Goal: Task Accomplishment & Management: Use online tool/utility

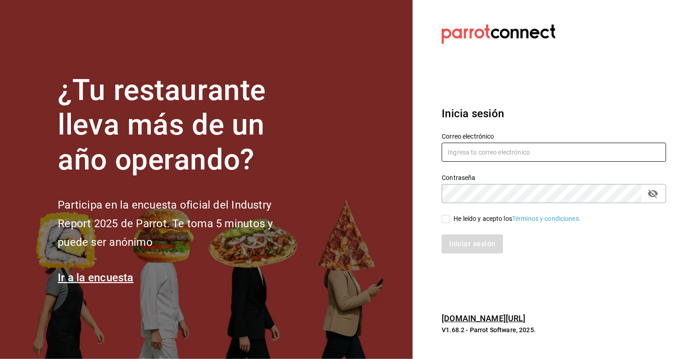
type input "cristian.mercado@grupocosteno.com"
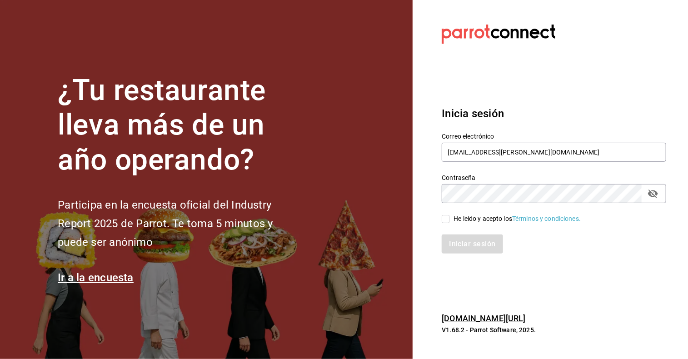
click at [445, 220] on input "He leído y acepto los Términos y condiciones." at bounding box center [446, 219] width 8 height 8
checkbox input "true"
click at [458, 240] on button "Iniciar sesión" at bounding box center [473, 243] width 62 height 19
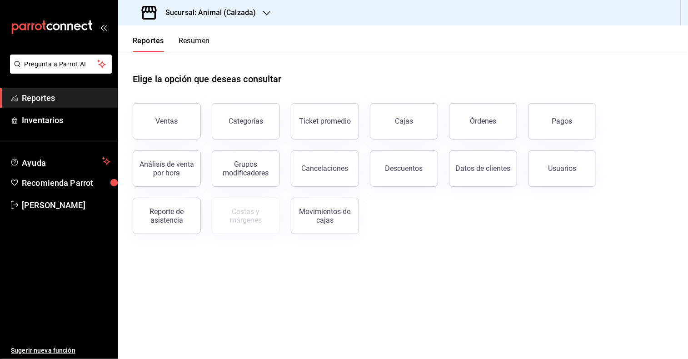
click at [458, 240] on div "Elige la opción que deseas consultar Ventas Categorías Ticket promedio Cajas Ór…" at bounding box center [403, 150] width 570 height 197
click at [267, 17] on div at bounding box center [266, 13] width 7 height 10
click at [181, 60] on span "Mochomos (Metepec)" at bounding box center [156, 60] width 63 height 10
click at [173, 120] on div "Ventas" at bounding box center [167, 121] width 22 height 9
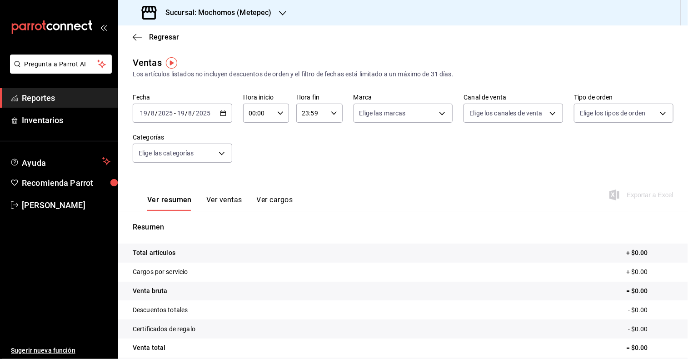
click at [225, 115] on div "2025-08-19 19 / 8 / 2025 - 2025-08-19 19 / 8 / 2025" at bounding box center [183, 113] width 100 height 19
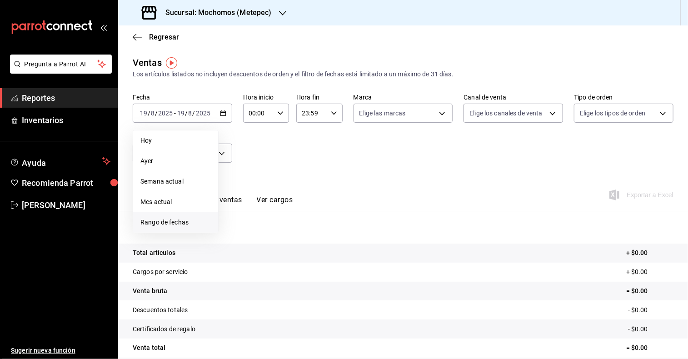
click at [176, 222] on span "Rango de fechas" at bounding box center [175, 223] width 70 height 10
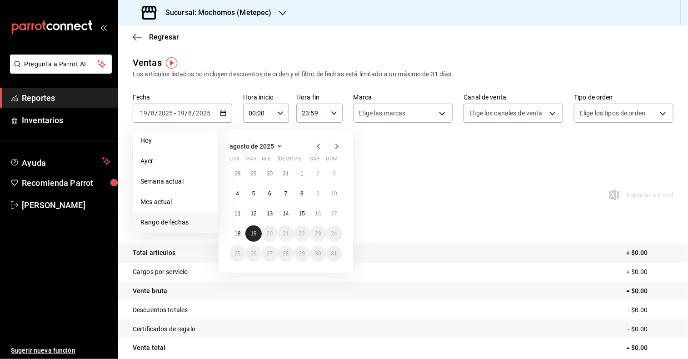
click at [256, 228] on button "19" at bounding box center [253, 233] width 16 height 16
click at [239, 237] on button "18" at bounding box center [237, 233] width 16 height 16
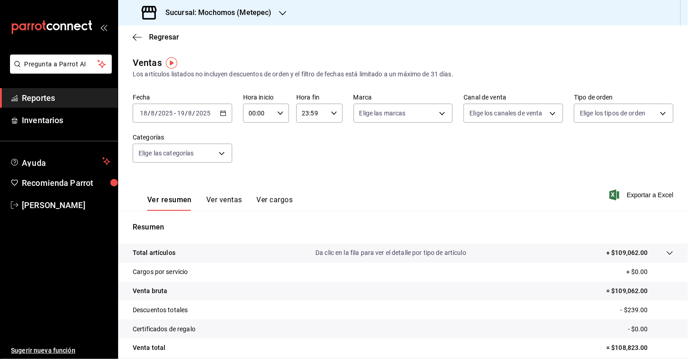
click at [218, 111] on div "2025-08-18 18 / 8 / 2025 - 2025-08-19 19 / 8 / 2025" at bounding box center [183, 113] width 100 height 19
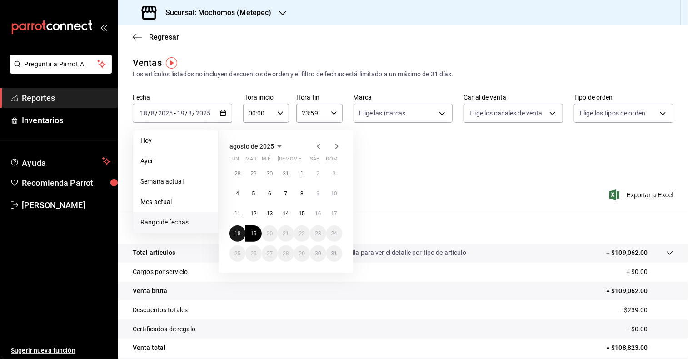
click at [237, 233] on abbr "18" at bounding box center [237, 233] width 6 height 6
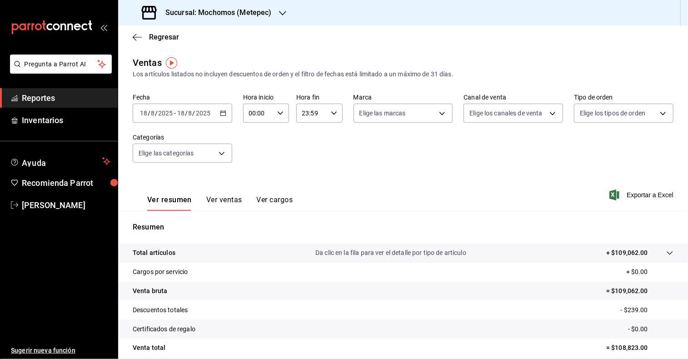
click at [229, 114] on div "2025-08-18 18 / 8 / 2025 - 2025-08-18 18 / 8 / 2025" at bounding box center [183, 113] width 100 height 19
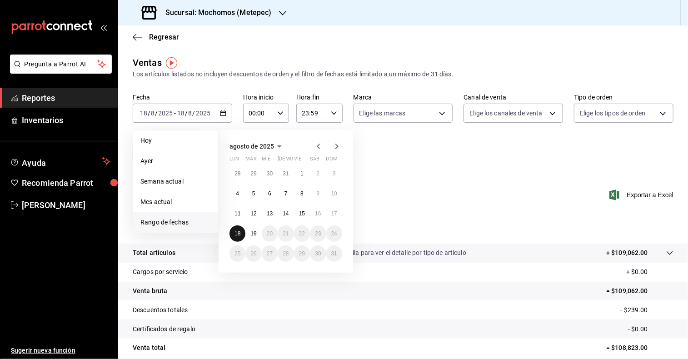
click at [237, 234] on abbr "18" at bounding box center [237, 233] width 6 height 6
click at [253, 234] on abbr "19" at bounding box center [253, 233] width 6 height 6
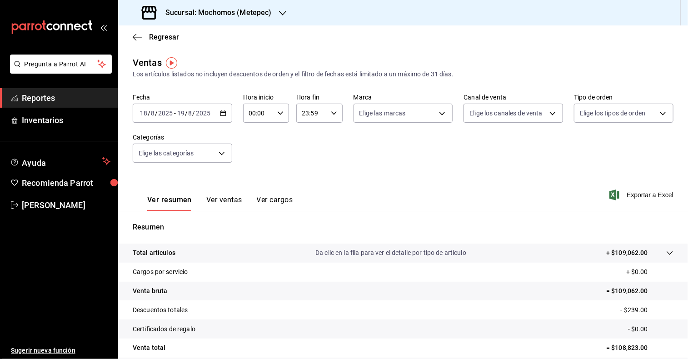
click at [278, 113] on \(Stroke\) "button" at bounding box center [280, 112] width 5 height 3
click at [254, 160] on button "05" at bounding box center [253, 164] width 19 height 18
type input "05:00"
click at [274, 135] on span "00" at bounding box center [276, 136] width 8 height 7
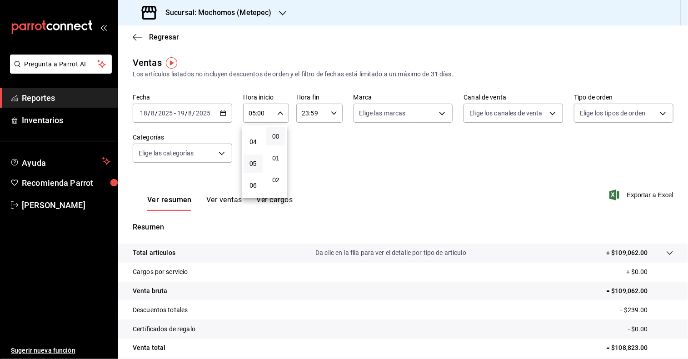
click at [331, 115] on div at bounding box center [344, 179] width 688 height 359
click at [331, 115] on icon "button" at bounding box center [334, 113] width 6 height 6
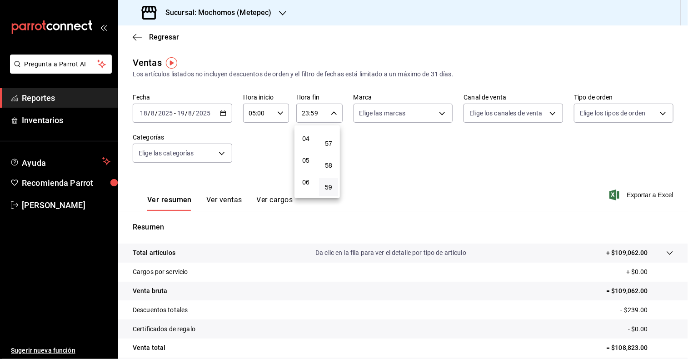
scroll to position [87, 0]
click at [306, 160] on span "05" at bounding box center [306, 158] width 8 height 7
click at [329, 139] on span "00" at bounding box center [328, 136] width 8 height 7
type input "05:00"
click at [439, 112] on div at bounding box center [344, 179] width 688 height 359
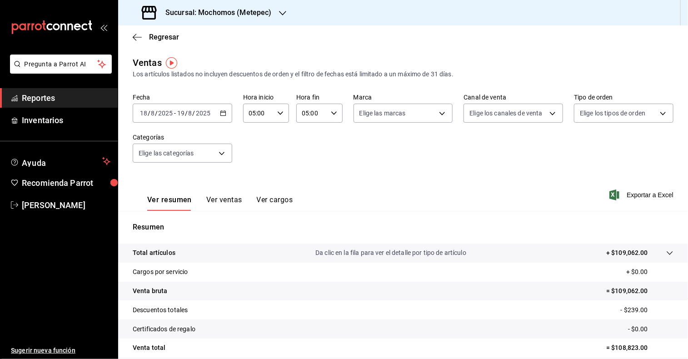
click at [439, 112] on body "Pregunta a Parrot AI Reportes Inventarios Ayuda Recomienda Parrot Cristian Merc…" at bounding box center [344, 179] width 688 height 359
click at [359, 179] on input "checkbox" at bounding box center [361, 179] width 8 height 8
checkbox input "true"
type input "2365f74e-aa6b-4392-bdf2-72765591bddf"
checkbox input "true"
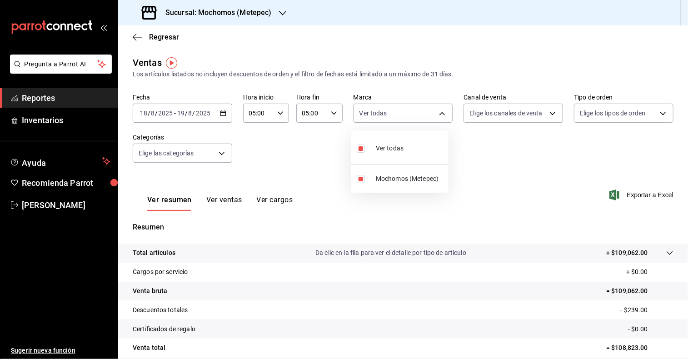
click at [548, 115] on div at bounding box center [344, 179] width 688 height 359
click at [548, 115] on body "Pregunta a Parrot AI Reportes Inventarios Ayuda Recomienda Parrot Cristian Merc…" at bounding box center [344, 179] width 688 height 359
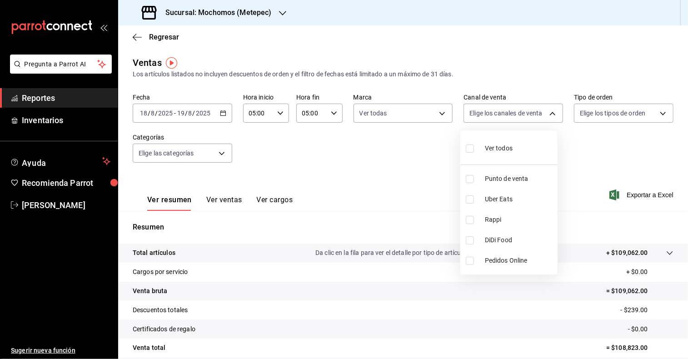
click at [468, 149] on input "checkbox" at bounding box center [470, 149] width 8 height 8
checkbox input "true"
type input "PARROT,UBER_EATS,RAPPI,DIDI_FOOD,ONLINE"
checkbox input "true"
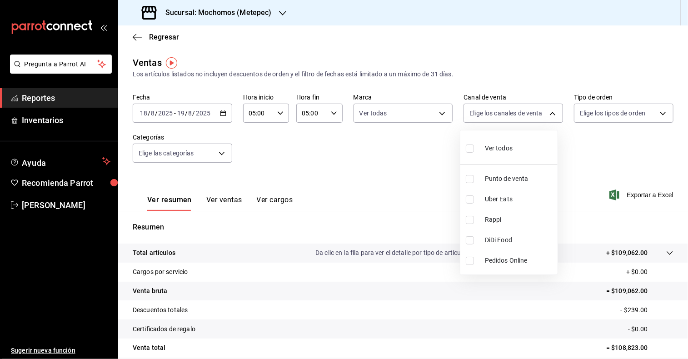
checkbox input "true"
click at [656, 115] on div at bounding box center [344, 179] width 688 height 359
click at [656, 115] on body "Pregunta a Parrot AI Reportes Inventarios Ayuda Recomienda Parrot Cristian Merc…" at bounding box center [344, 179] width 688 height 359
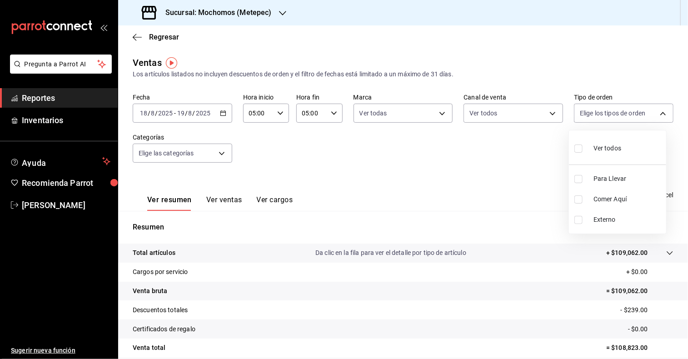
click at [578, 148] on input "checkbox" at bounding box center [578, 149] width 8 height 8
checkbox input "true"
type input "3a236ed8-2e24-47ca-8e59-ead494492482,da8509e8-5fca-4f62-958e-973104937870,EXTER…"
checkbox input "true"
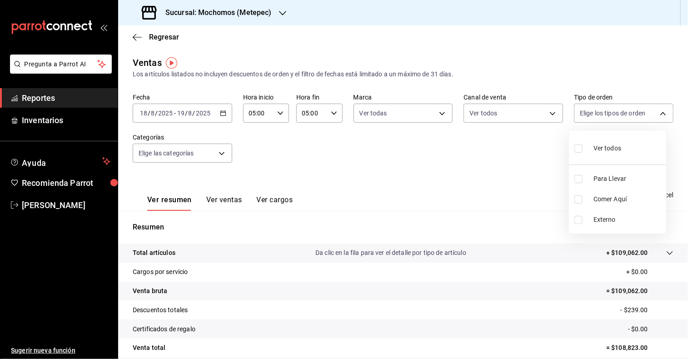
checkbox input "true"
click at [223, 154] on div at bounding box center [344, 179] width 688 height 359
click at [223, 154] on body "Pregunta a Parrot AI Reportes Inventarios Ayuda Recomienda Parrot Cristian Merc…" at bounding box center [344, 179] width 688 height 359
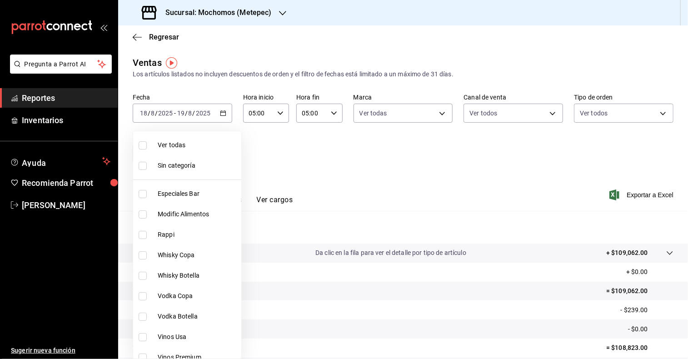
click at [142, 147] on input "checkbox" at bounding box center [143, 145] width 8 height 8
checkbox input "true"
type input "c9cbc288-c827-488d-81f5-370afefb1912,46081463-7037-4dd2-a9ab-e56ff6a8fa7c,bf958…"
checkbox input "true"
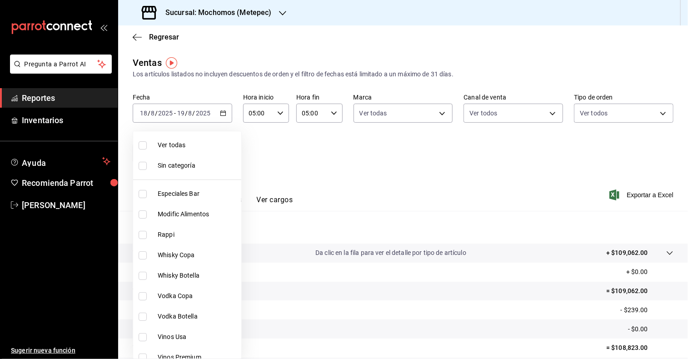
checkbox input "true"
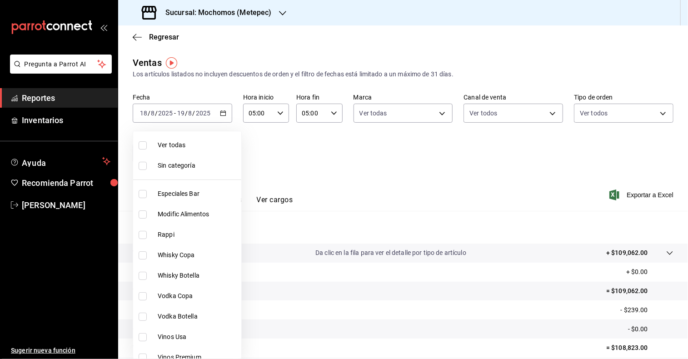
checkbox input "true"
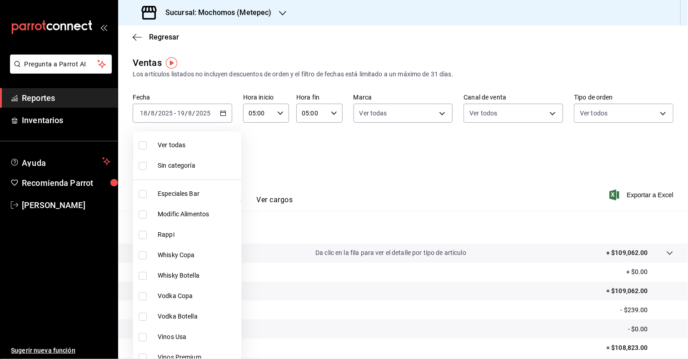
checkbox input "true"
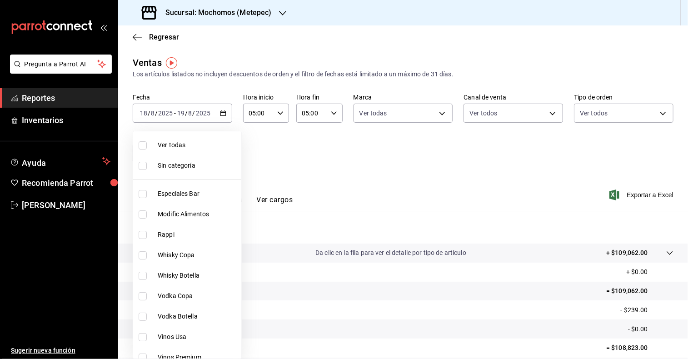
checkbox input "true"
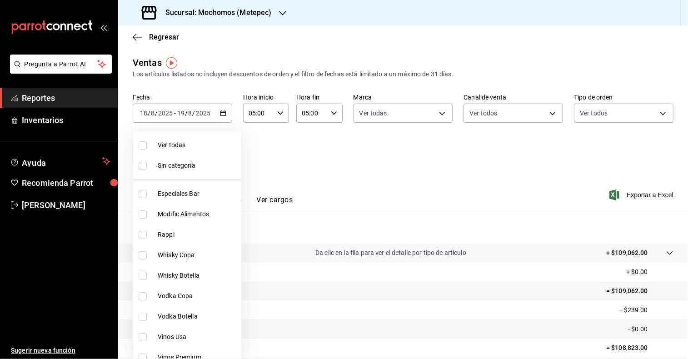
checkbox input "true"
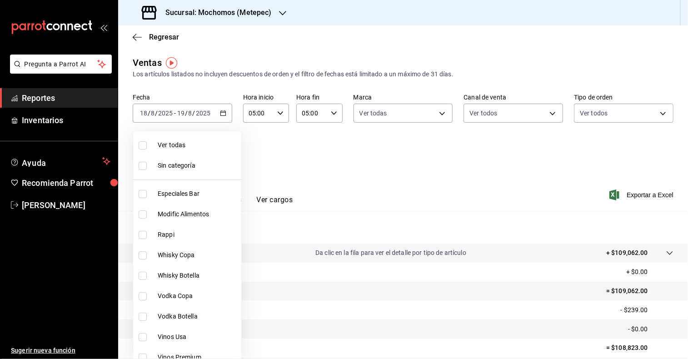
checkbox input "true"
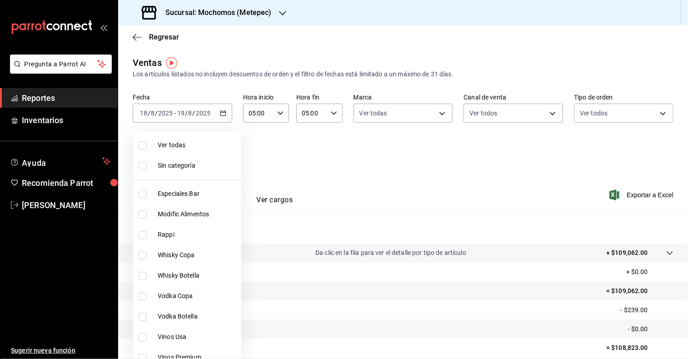
checkbox input "true"
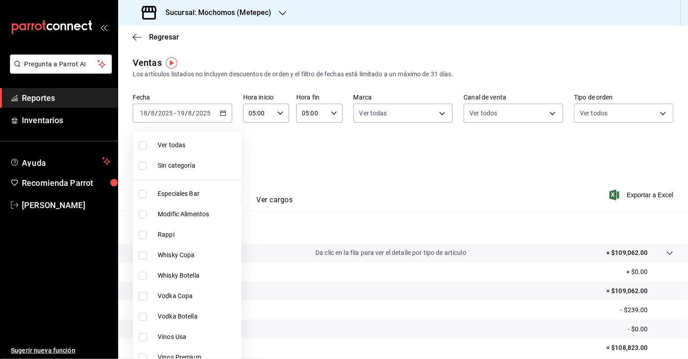
checkbox input "true"
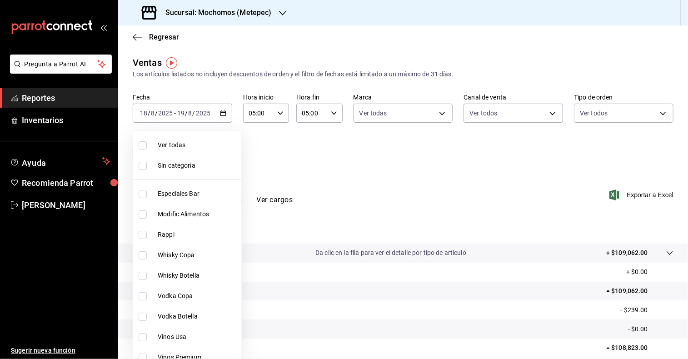
checkbox input "true"
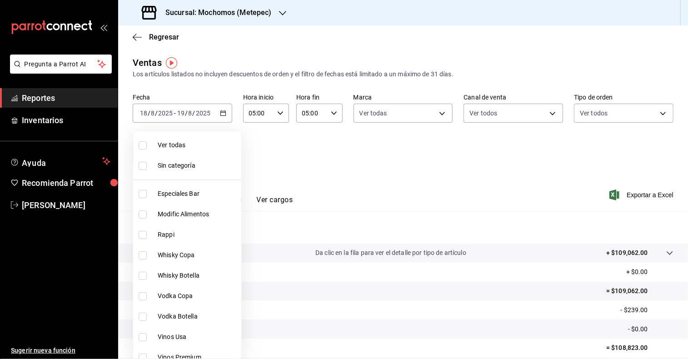
checkbox input "true"
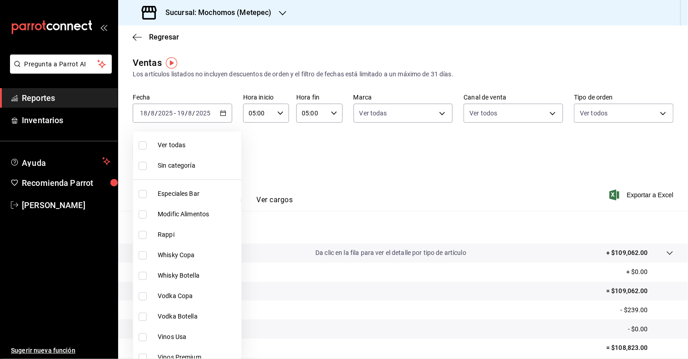
checkbox input "true"
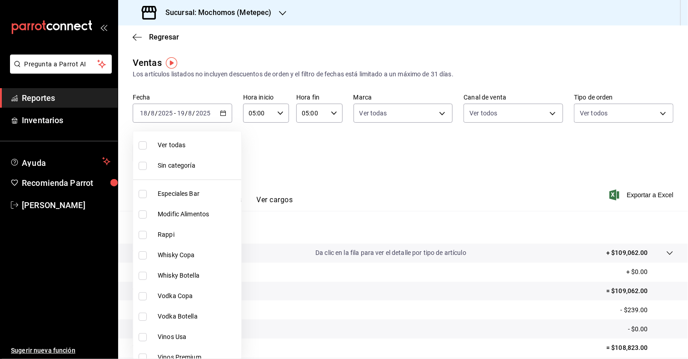
checkbox input "true"
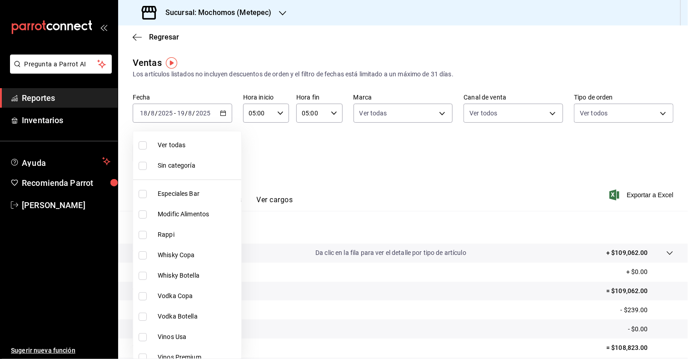
checkbox input "true"
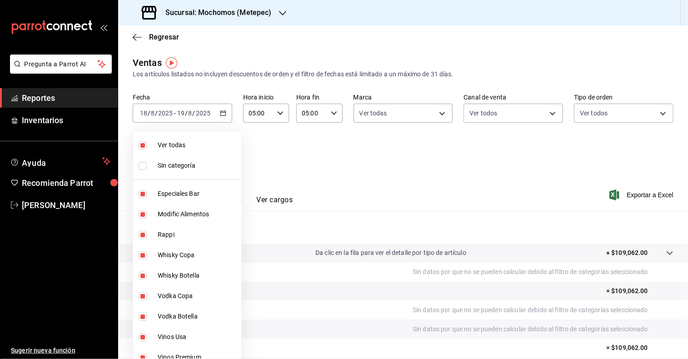
click at [142, 166] on input "checkbox" at bounding box center [143, 166] width 8 height 8
checkbox input "true"
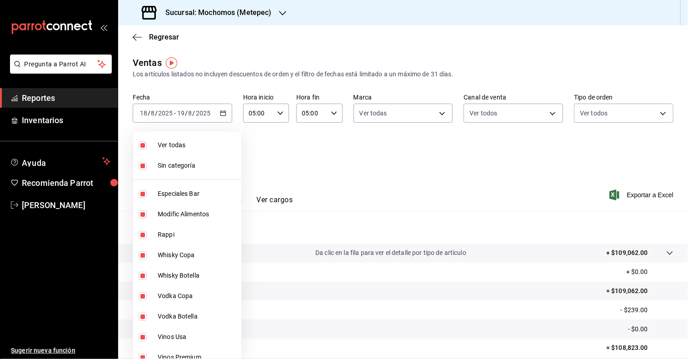
click at [333, 162] on div at bounding box center [344, 179] width 688 height 359
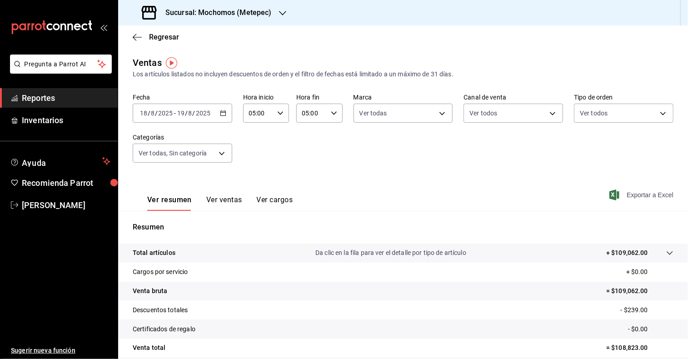
click at [643, 193] on span "Exportar a Excel" at bounding box center [642, 194] width 62 height 11
